Goal: Navigation & Orientation: Find specific page/section

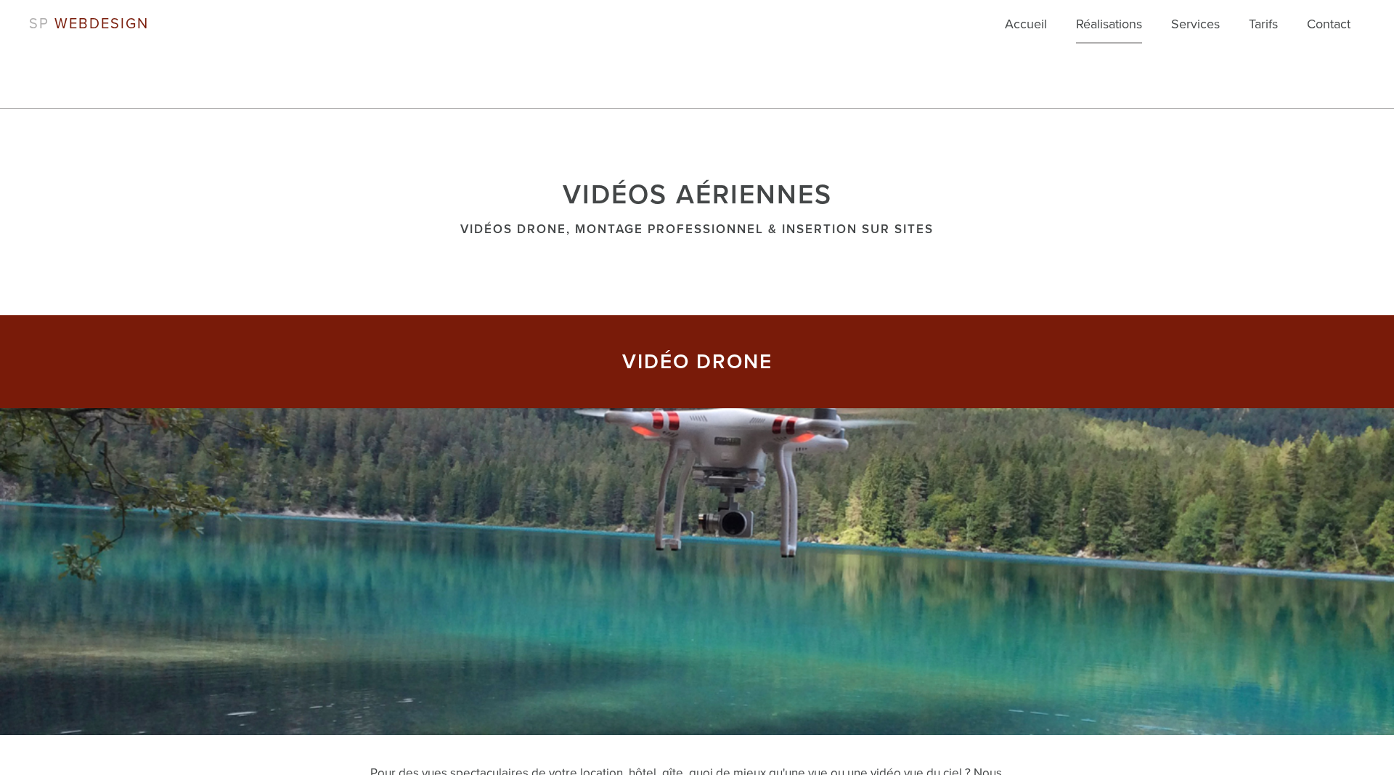
click at [1095, 21] on link "Réalisations" at bounding box center [1109, 29] width 66 height 29
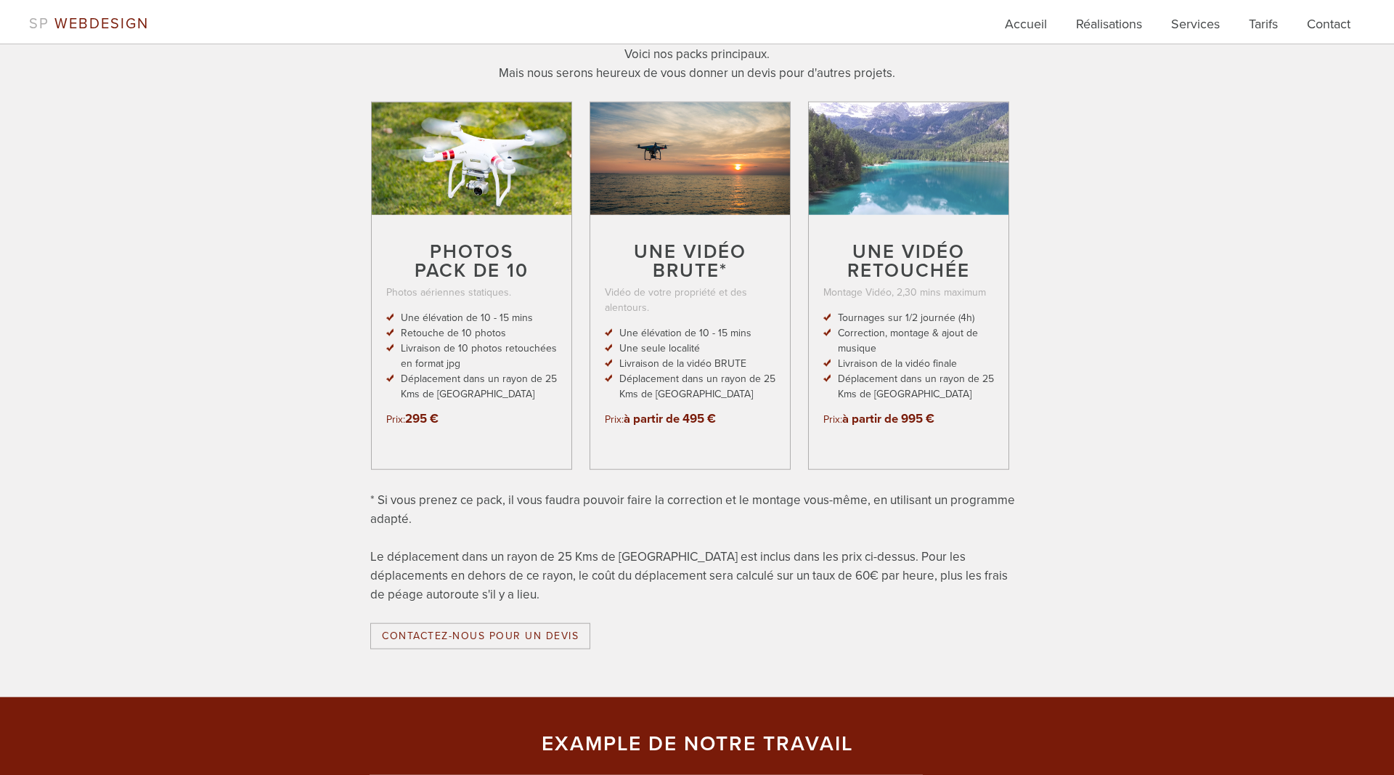
scroll to position [1185, 0]
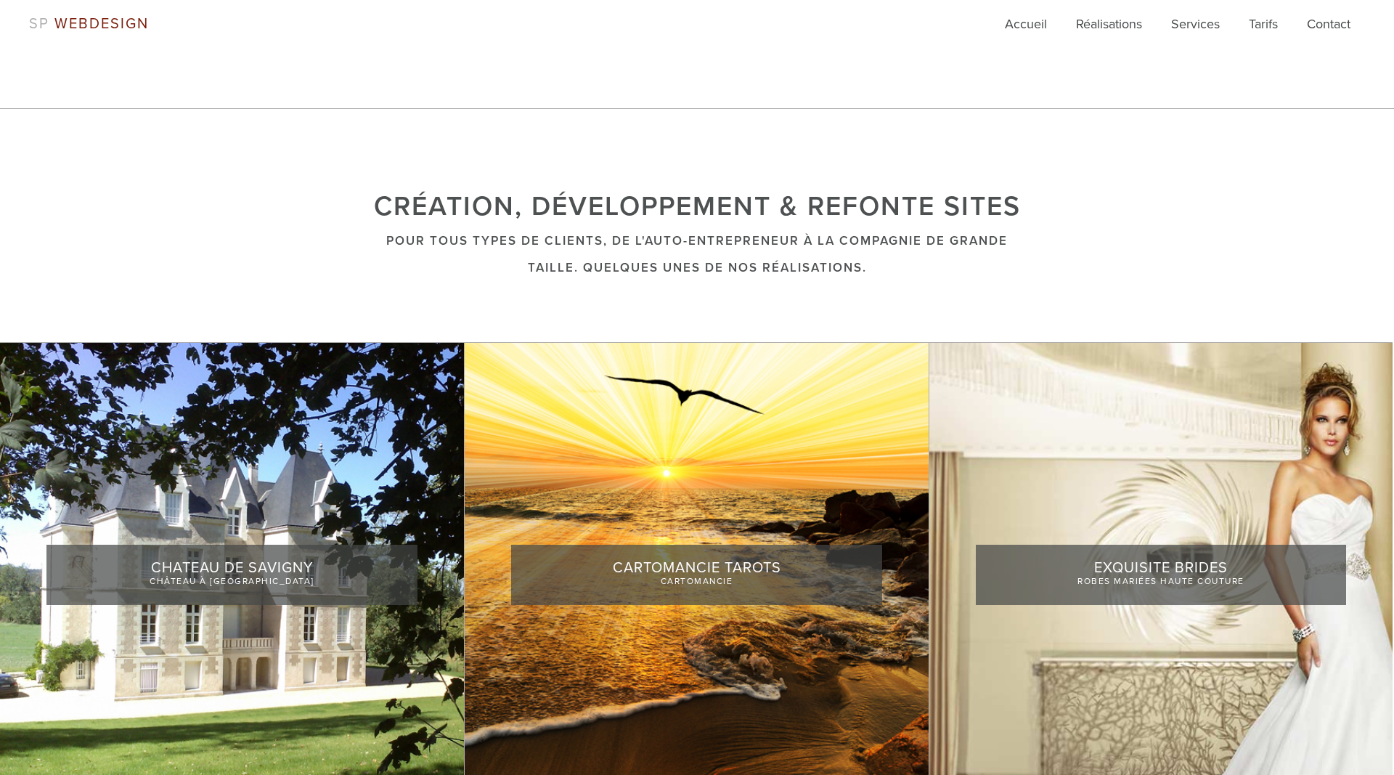
scroll to position [222, 0]
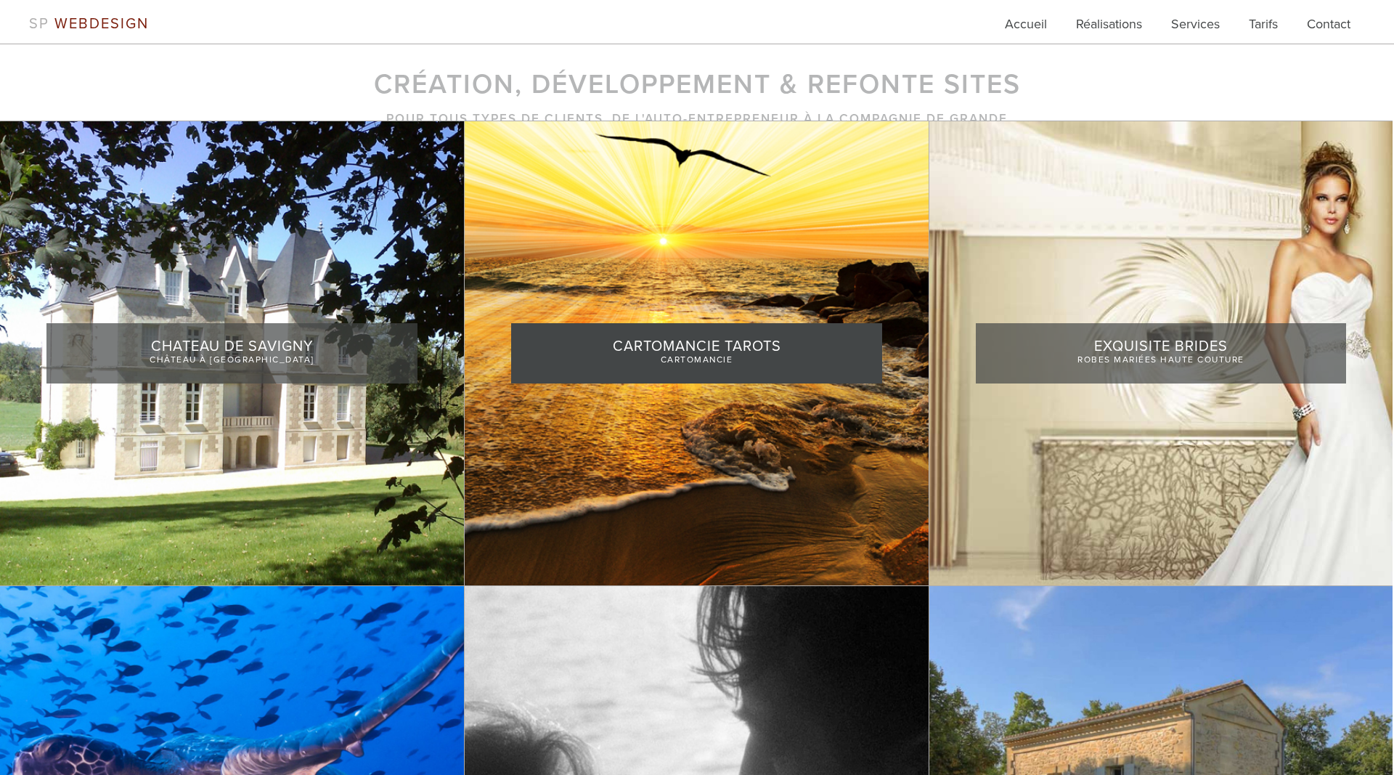
click at [709, 213] on link at bounding box center [696, 353] width 463 height 464
click at [677, 208] on link at bounding box center [696, 353] width 463 height 464
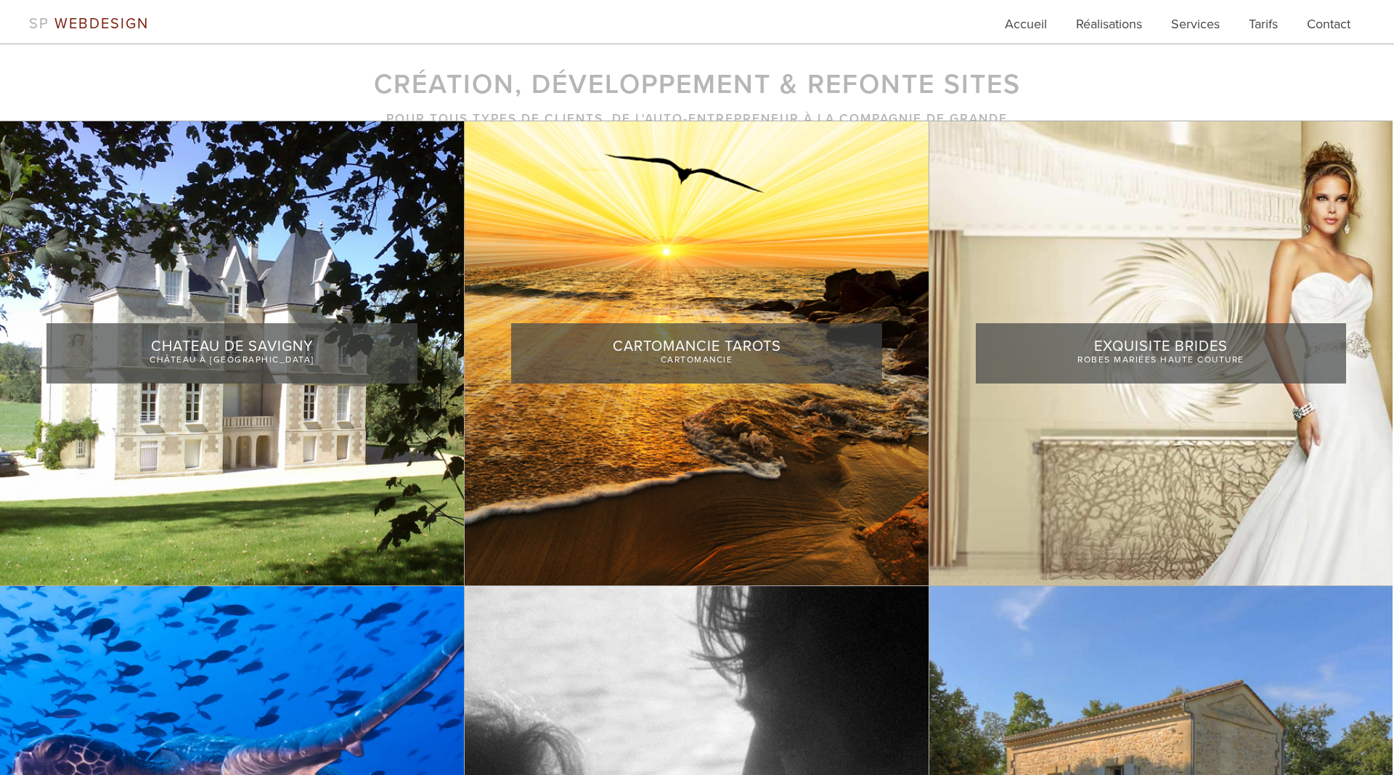
scroll to position [518, 0]
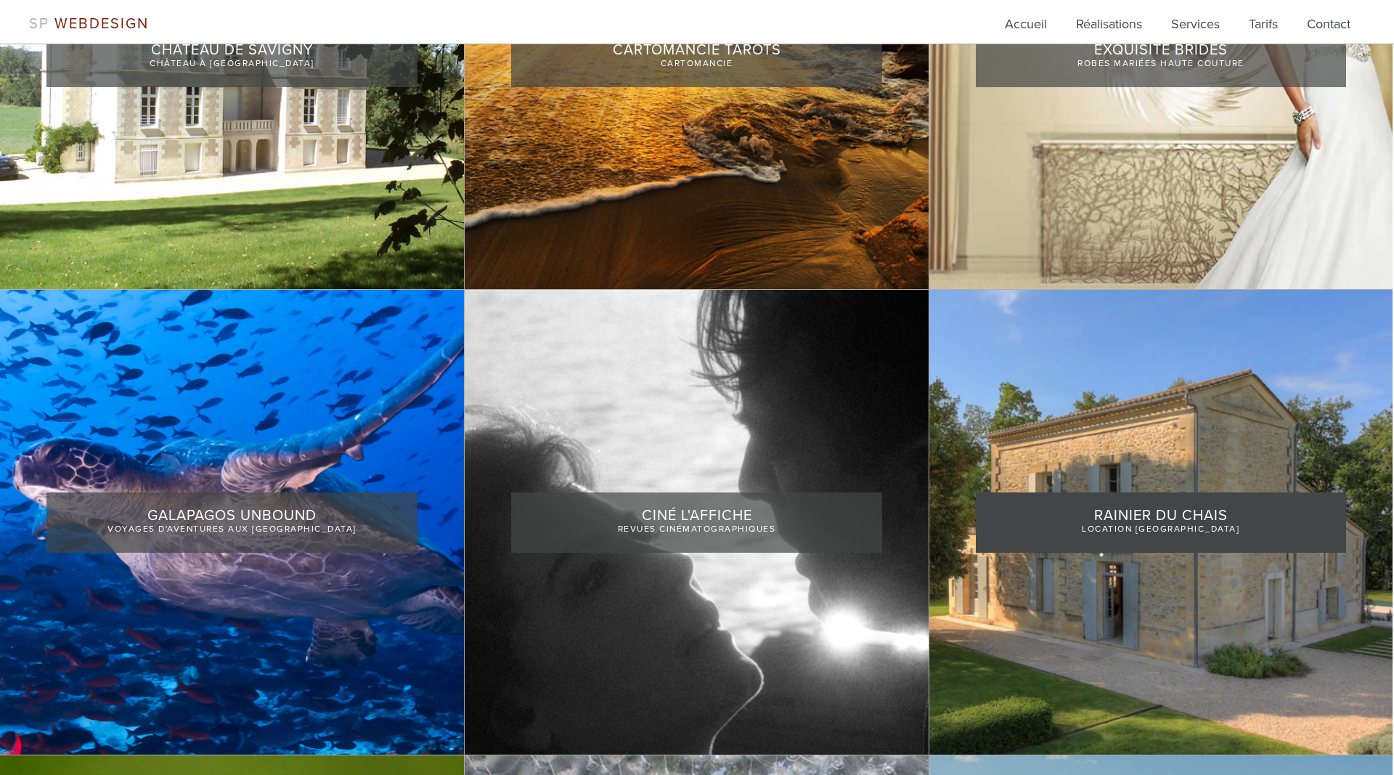
click at [1246, 441] on link at bounding box center [1160, 522] width 463 height 464
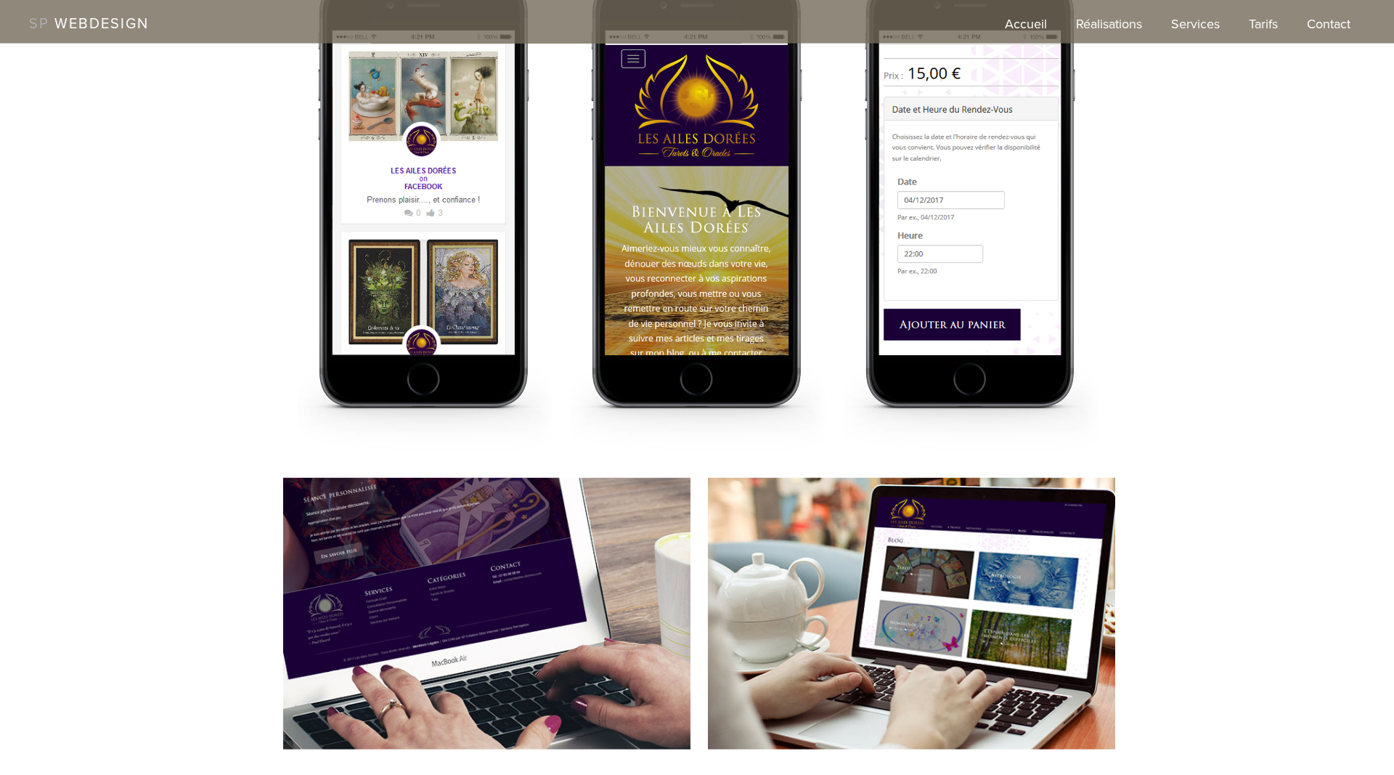
scroll to position [1407, 0]
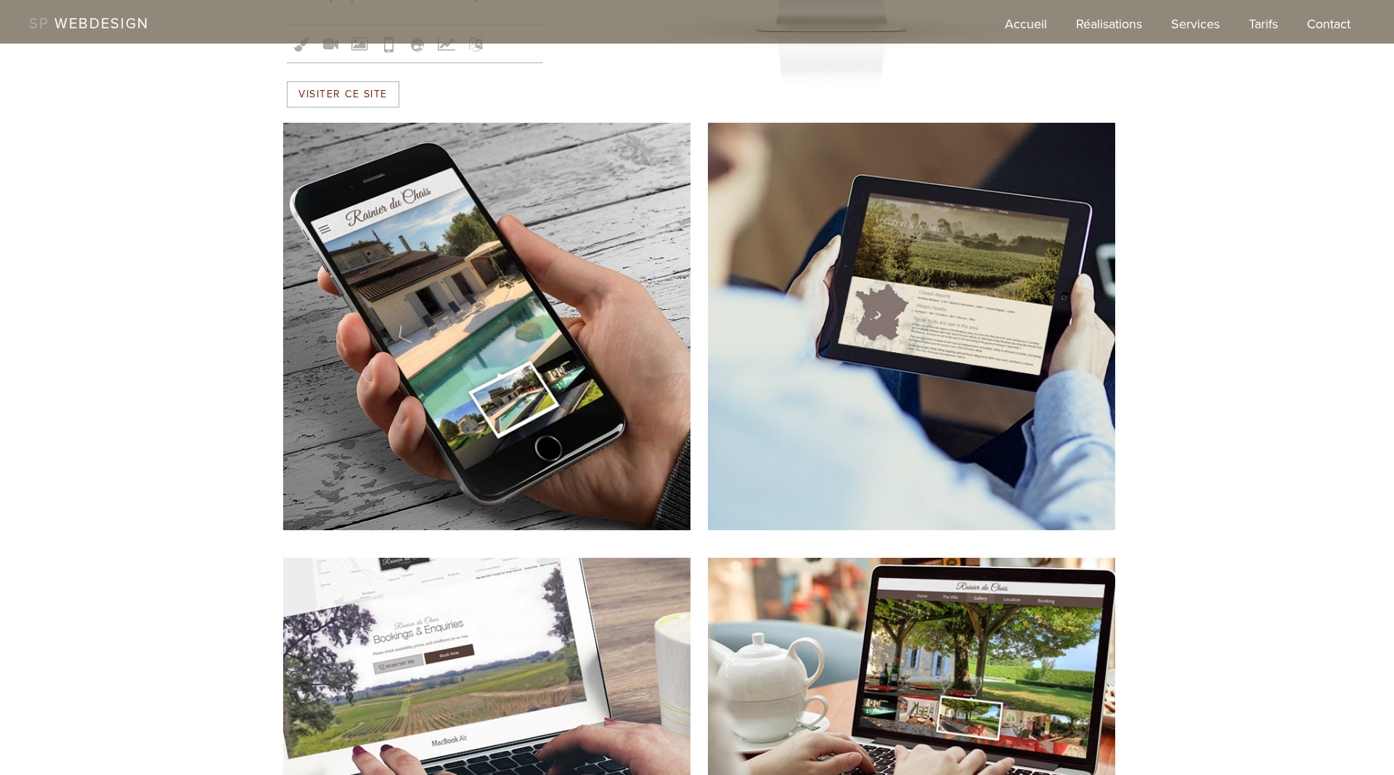
scroll to position [889, 0]
